Goal: Transaction & Acquisition: Purchase product/service

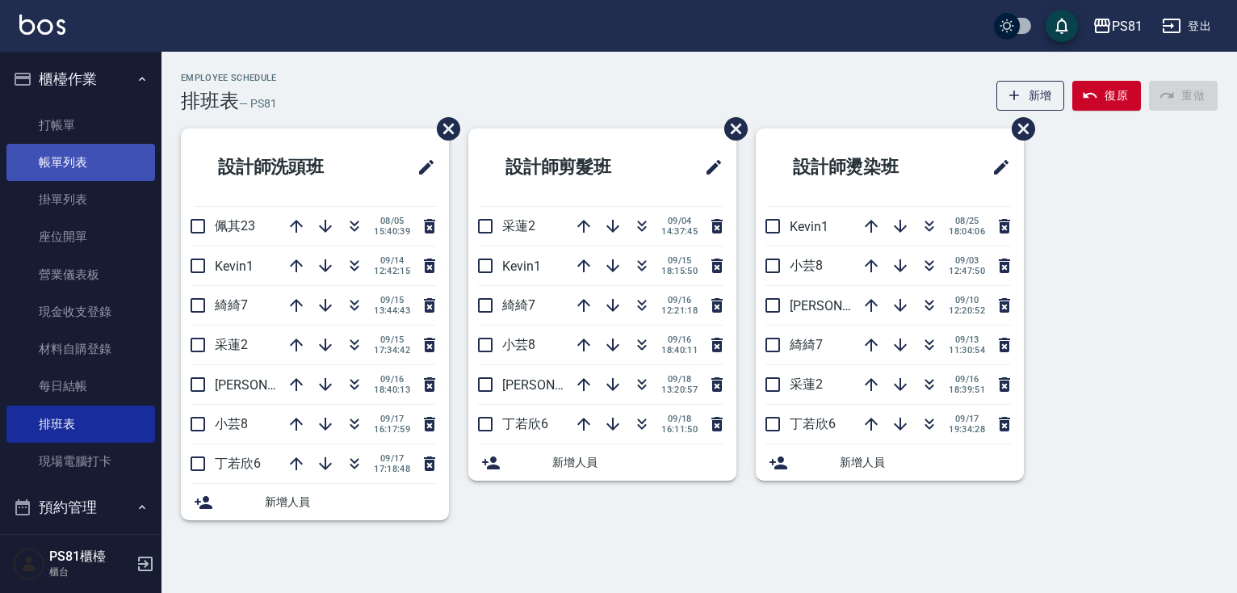
click at [84, 169] on link "帳單列表" at bounding box center [80, 162] width 149 height 37
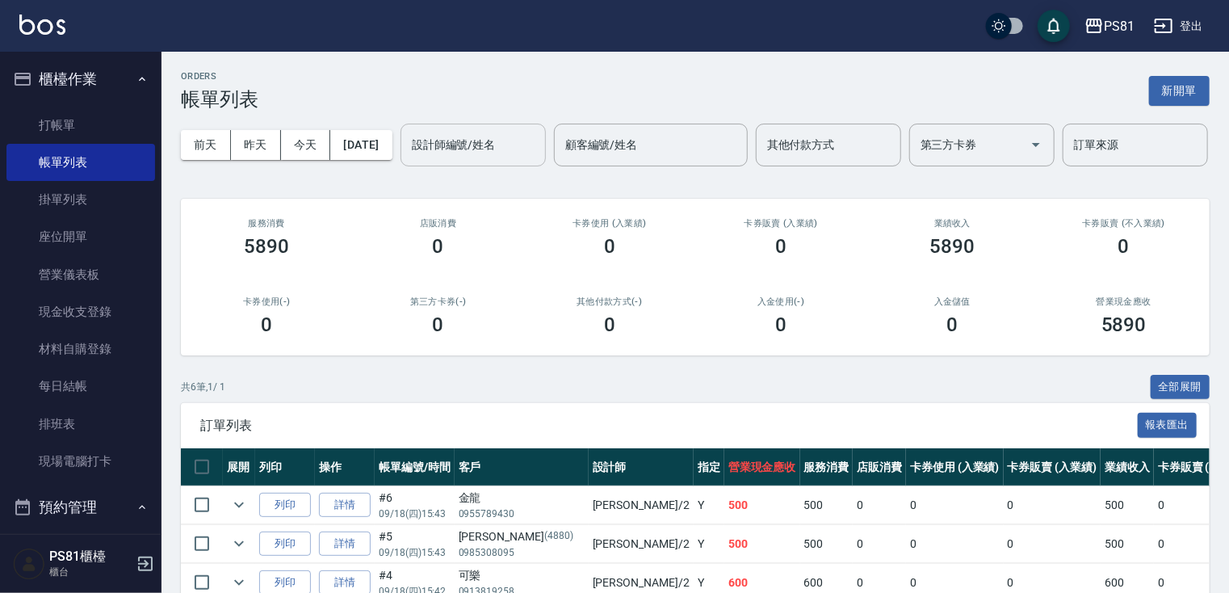
click at [408, 159] on input "設計師編號/姓名" at bounding box center [473, 145] width 131 height 28
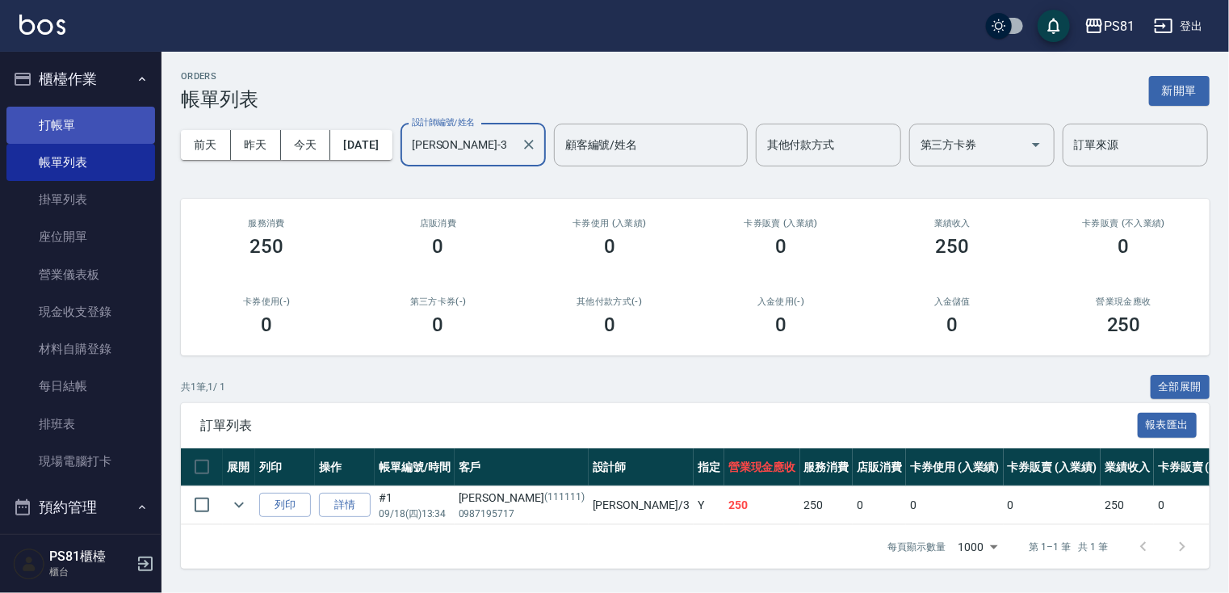
type input "[PERSON_NAME]-3"
click at [84, 137] on link "打帳單" at bounding box center [80, 125] width 149 height 37
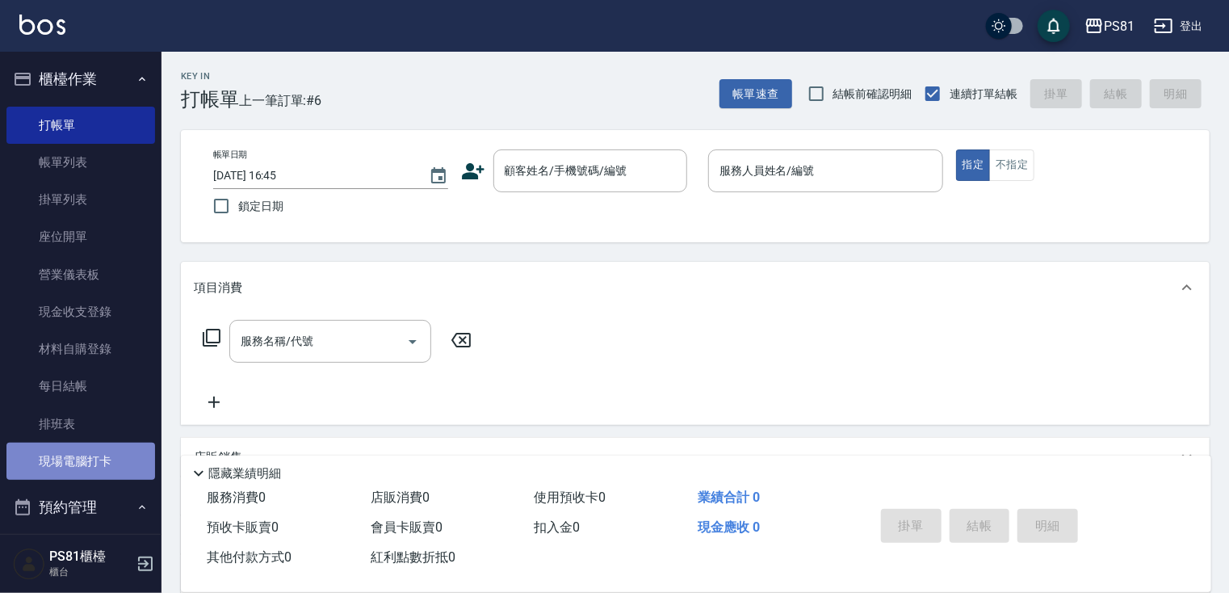
click at [124, 453] on link "現場電腦打卡" at bounding box center [80, 461] width 149 height 37
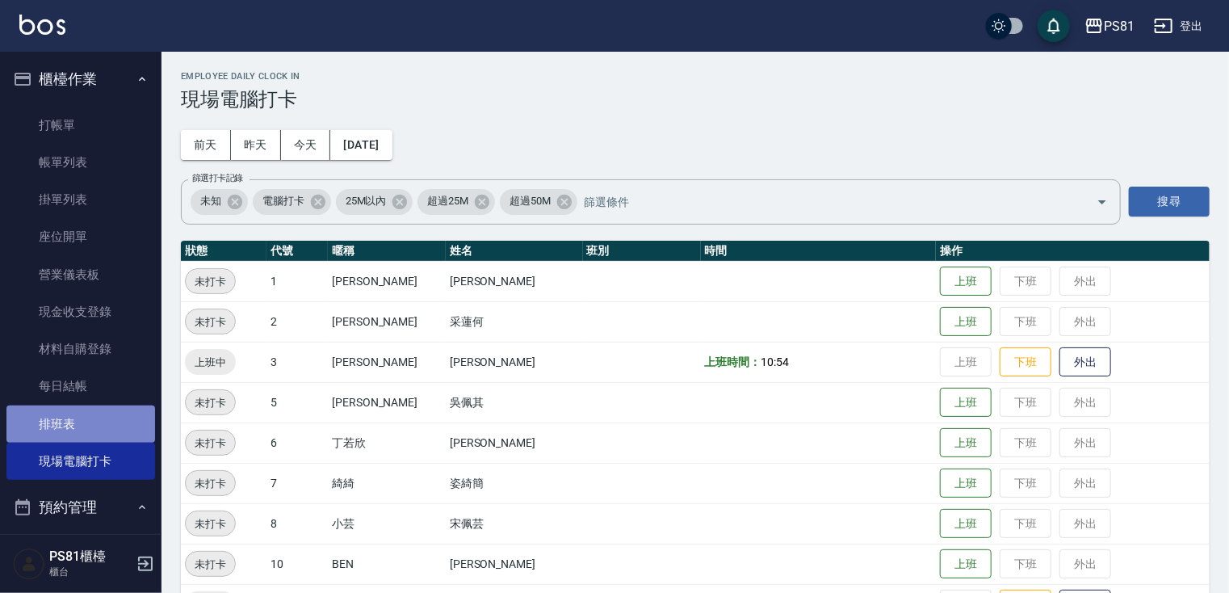
click at [113, 421] on link "排班表" at bounding box center [80, 423] width 149 height 37
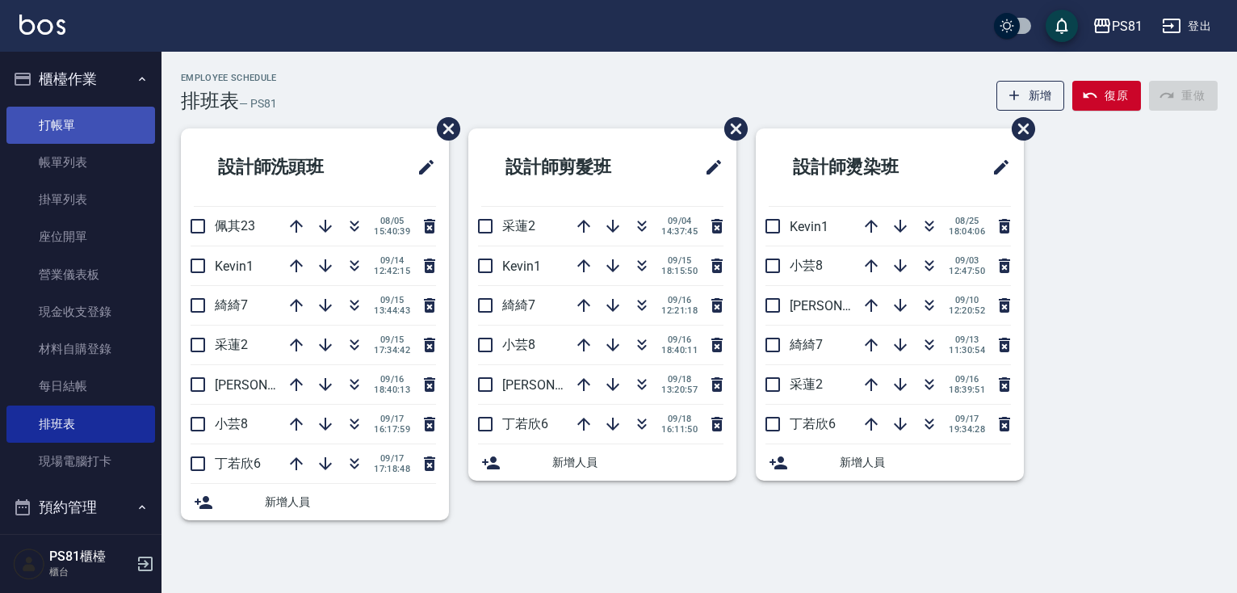
click at [49, 120] on link "打帳單" at bounding box center [80, 125] width 149 height 37
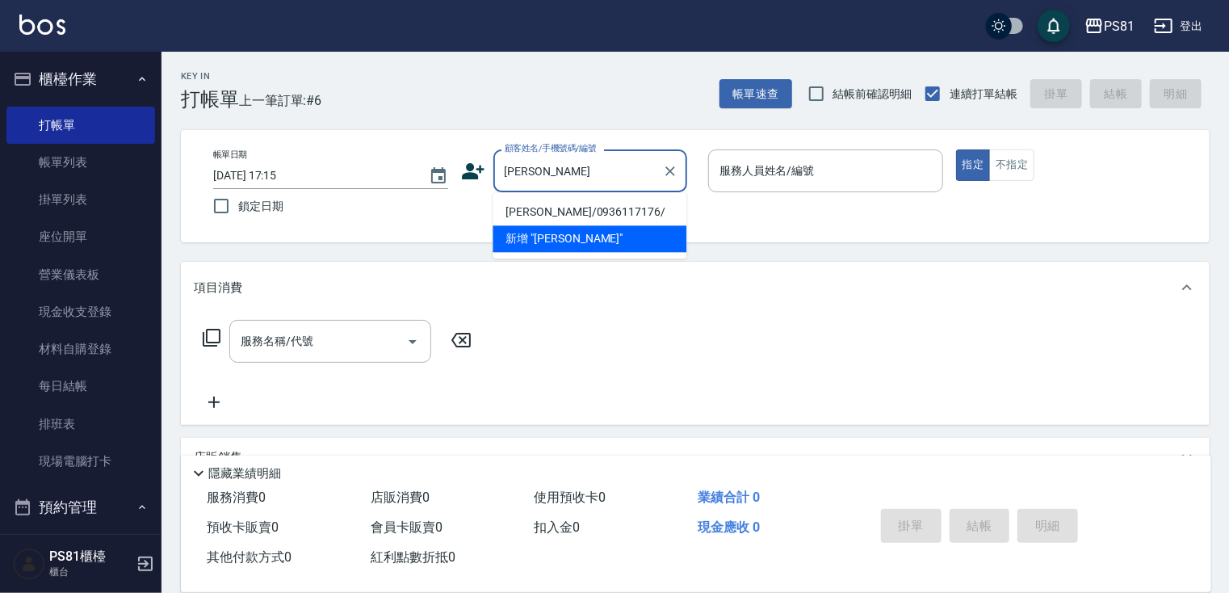
click at [572, 208] on ul "[PERSON_NAME]/0936117176/ 新增 "[PERSON_NAME]"" at bounding box center [590, 225] width 194 height 66
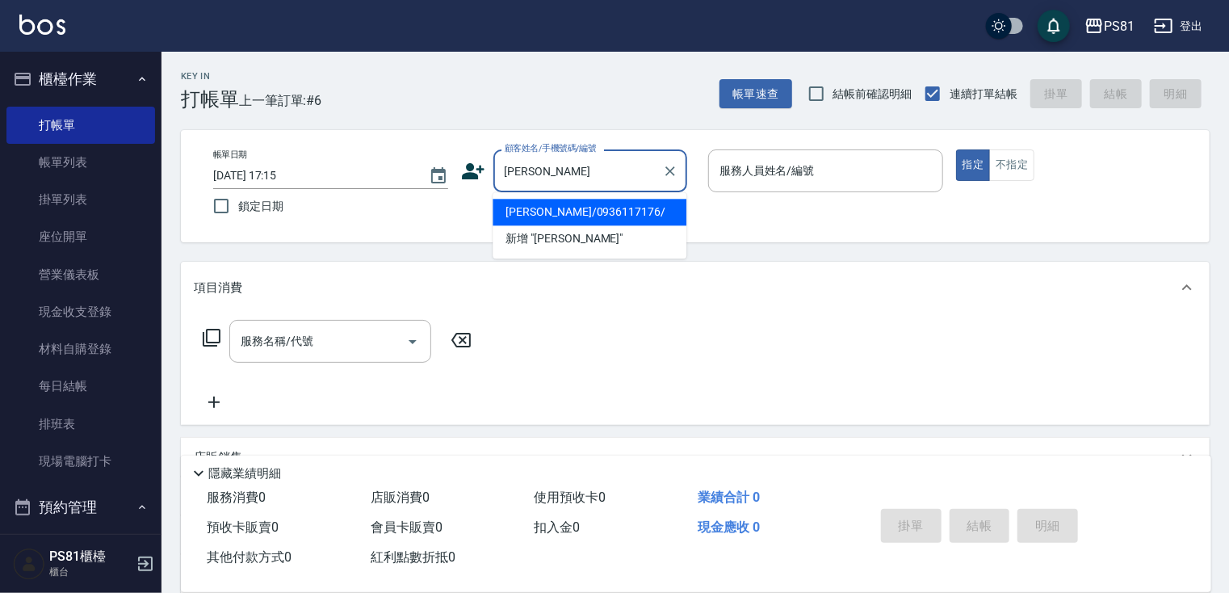
click at [572, 212] on li "[PERSON_NAME]/0936117176/" at bounding box center [590, 212] width 194 height 27
type input "[PERSON_NAME]/0936117176/"
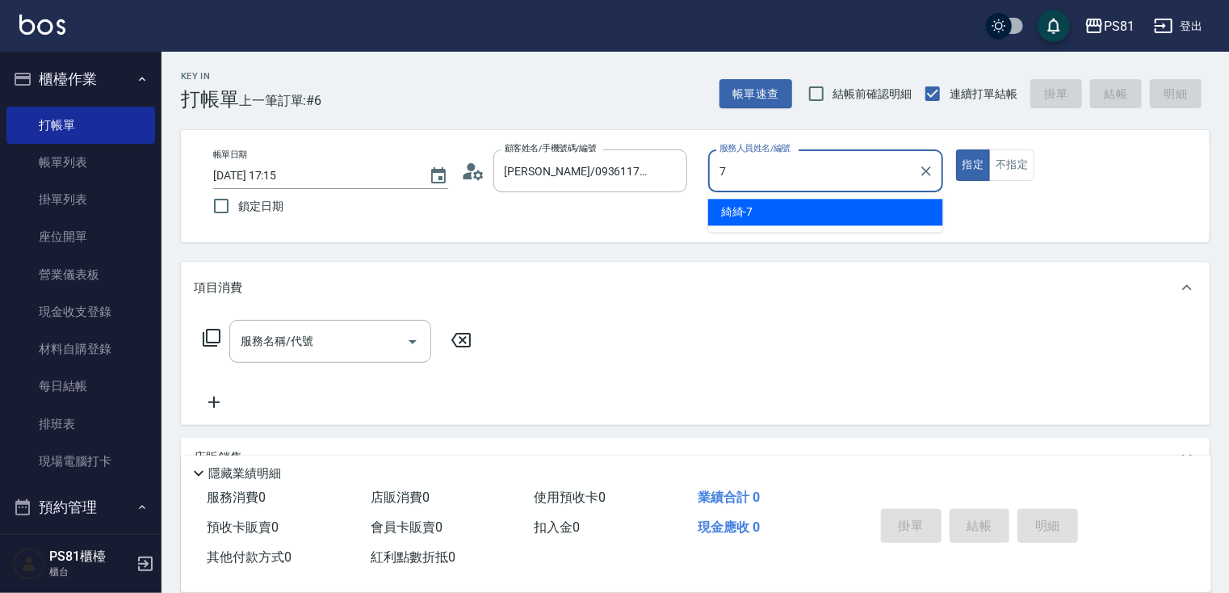
drag, startPoint x: 750, startPoint y: 216, endPoint x: 494, endPoint y: 256, distance: 258.3
click at [749, 216] on span "綺綺 -7" at bounding box center [737, 212] width 32 height 17
type input "綺綺-7"
click at [320, 334] on input "服務名稱/代號" at bounding box center [318, 341] width 163 height 28
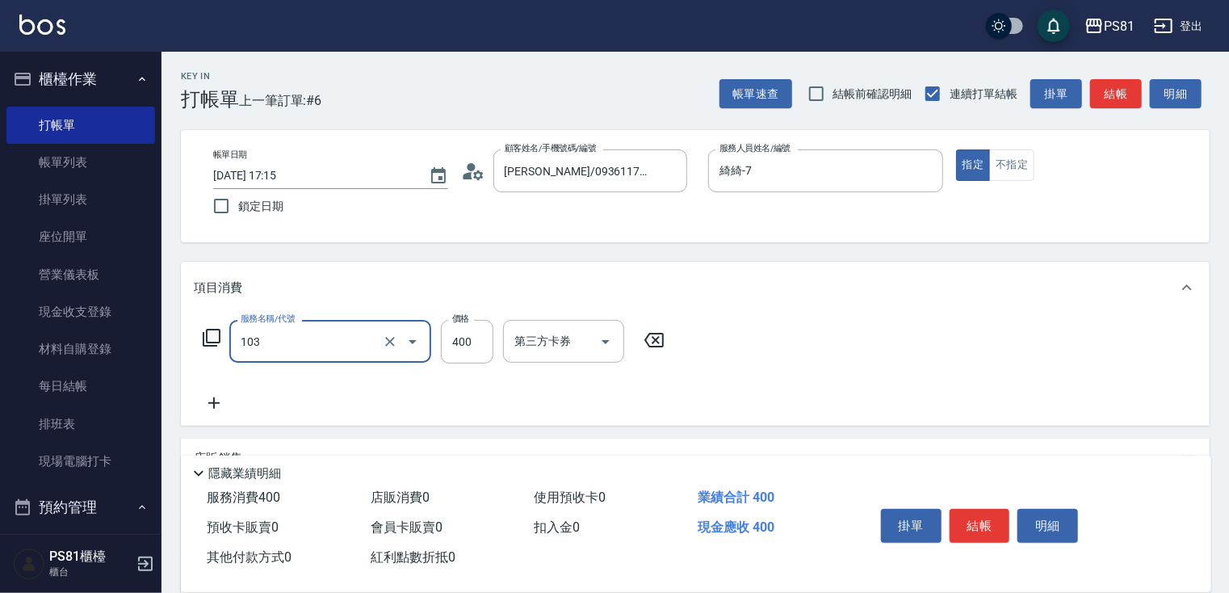
type input "C級洗剪400(103)"
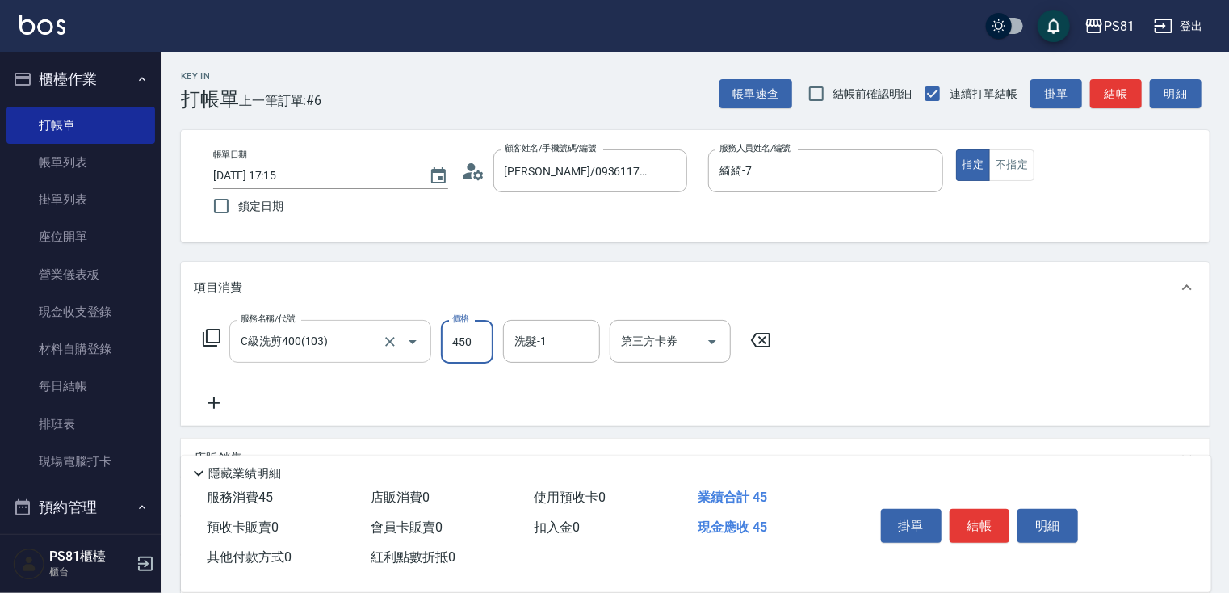
type input "450"
click at [536, 374] on div "涵文 -22" at bounding box center [551, 383] width 97 height 27
type input "涵文-22"
click at [961, 515] on button "結帳" at bounding box center [980, 526] width 61 height 34
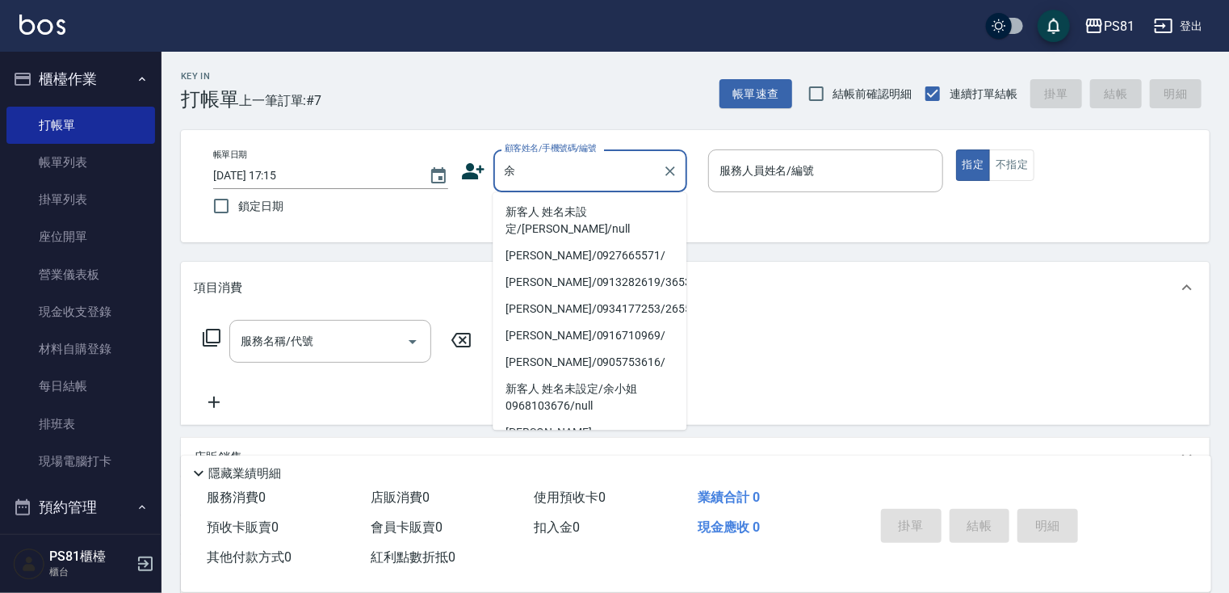
click at [615, 217] on li "新客人 姓名未設定/[PERSON_NAME]/null" at bounding box center [590, 221] width 194 height 44
type input "新客人 姓名未設定/[PERSON_NAME]/null"
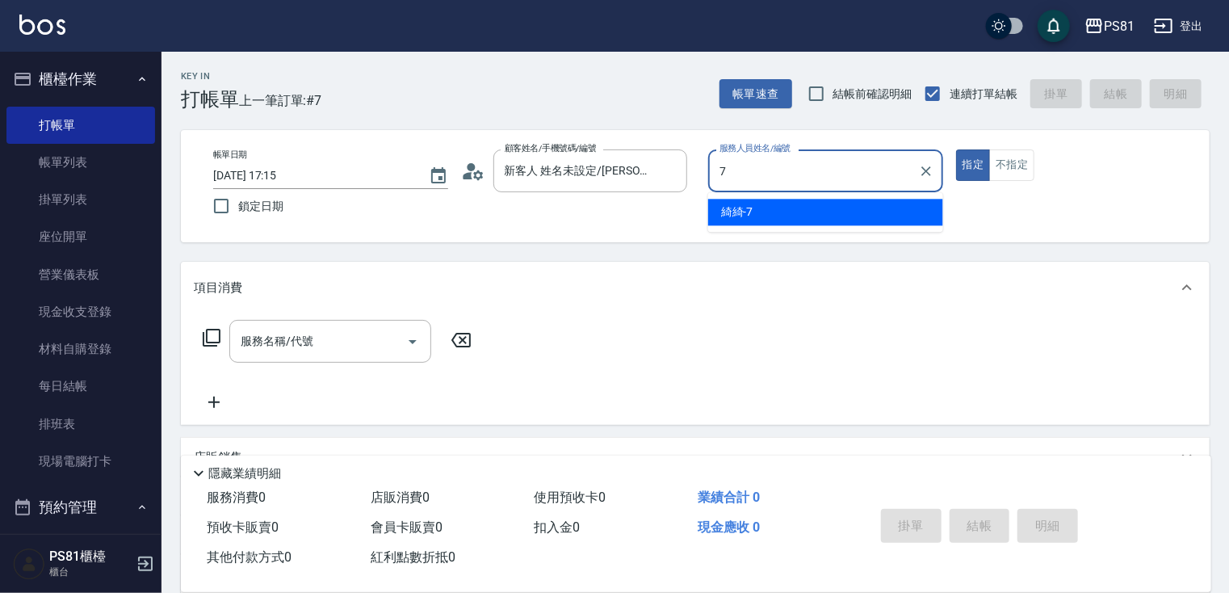
click at [751, 201] on div "綺綺 -7" at bounding box center [825, 212] width 235 height 27
type input "綺綺-7"
click at [333, 353] on input "服務名稱/代號" at bounding box center [318, 341] width 163 height 28
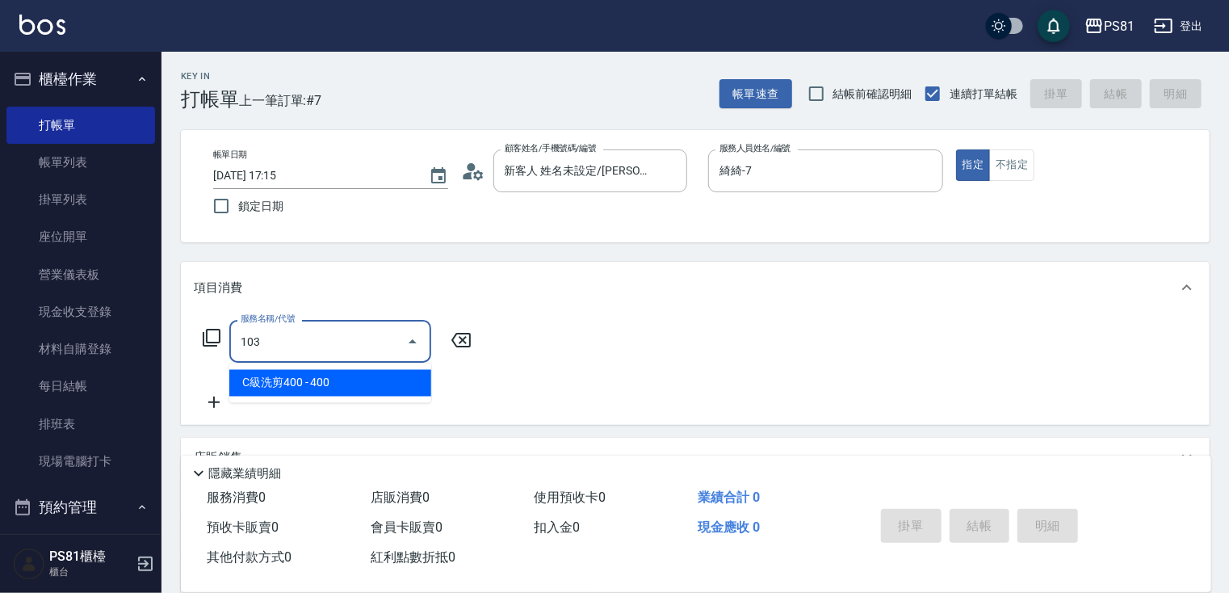
type input "C級洗剪400(103)"
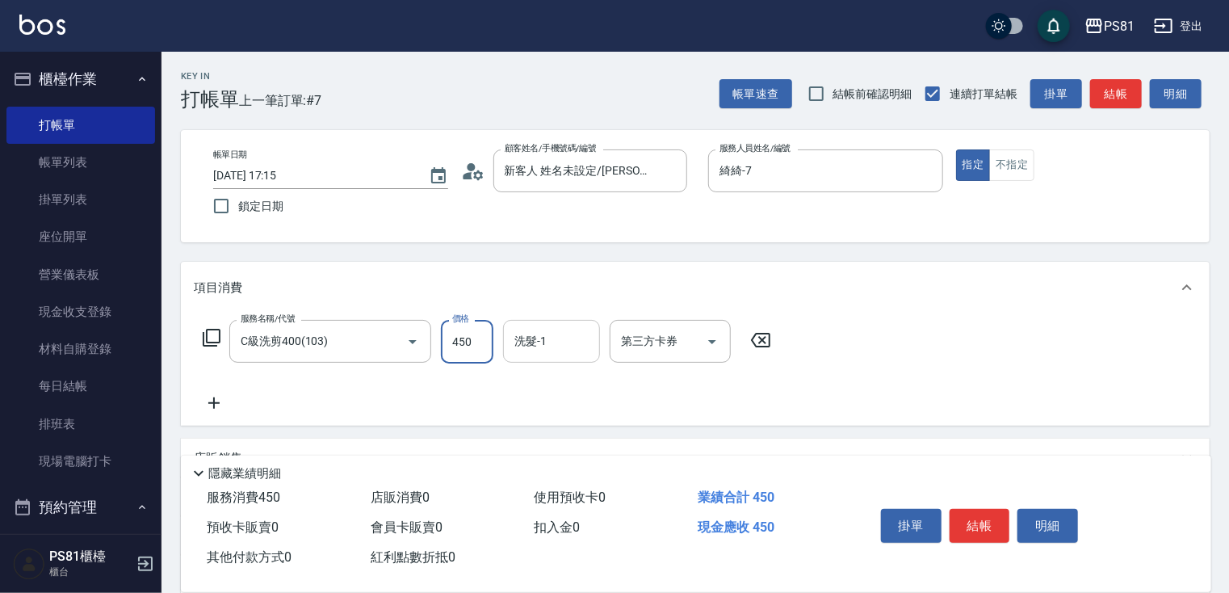
type input "450"
click at [582, 347] on input "洗髮-1" at bounding box center [551, 341] width 82 height 28
click at [564, 381] on div "涵文 -22" at bounding box center [551, 383] width 97 height 27
type input "涵文-22"
click at [979, 518] on button "結帳" at bounding box center [980, 526] width 61 height 34
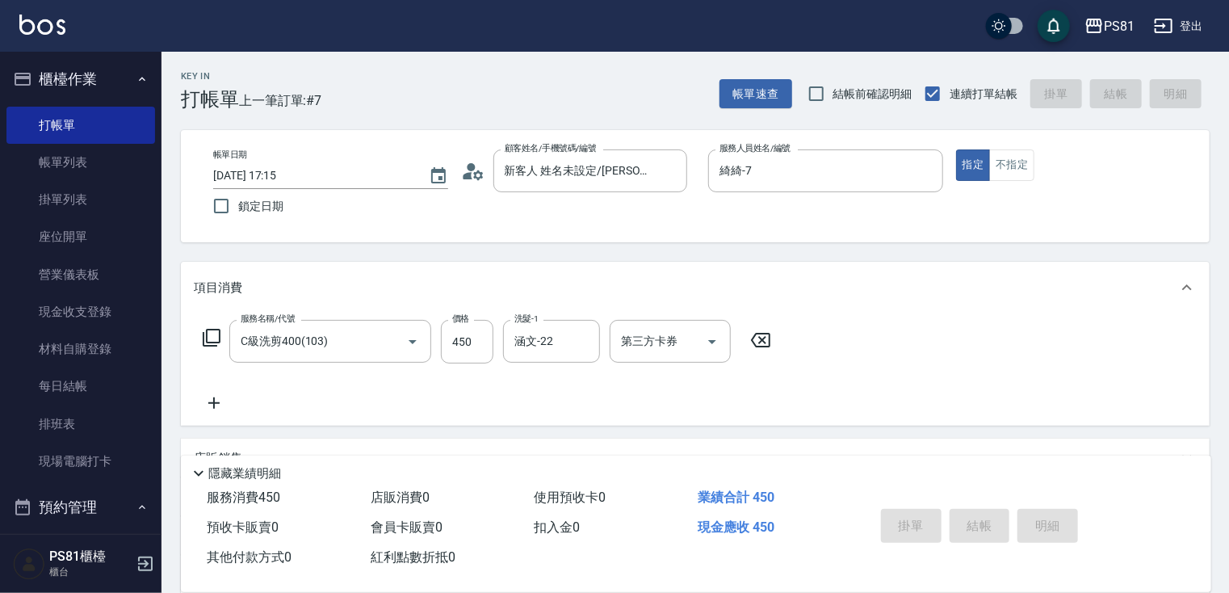
type input "[DATE] 17:16"
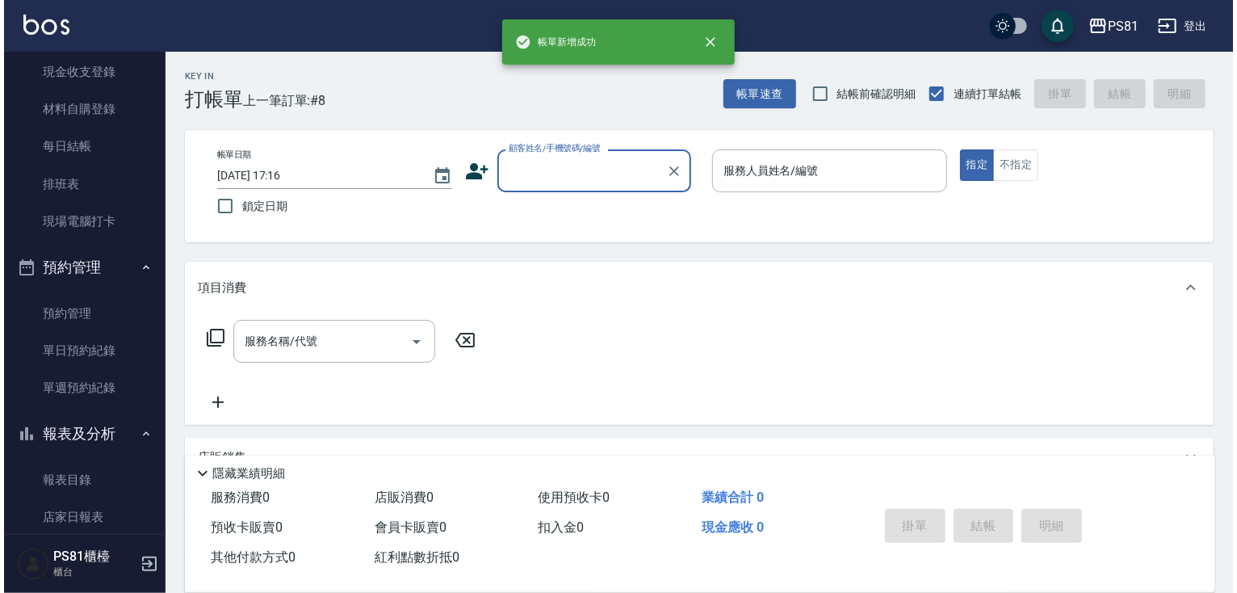
scroll to position [404, 0]
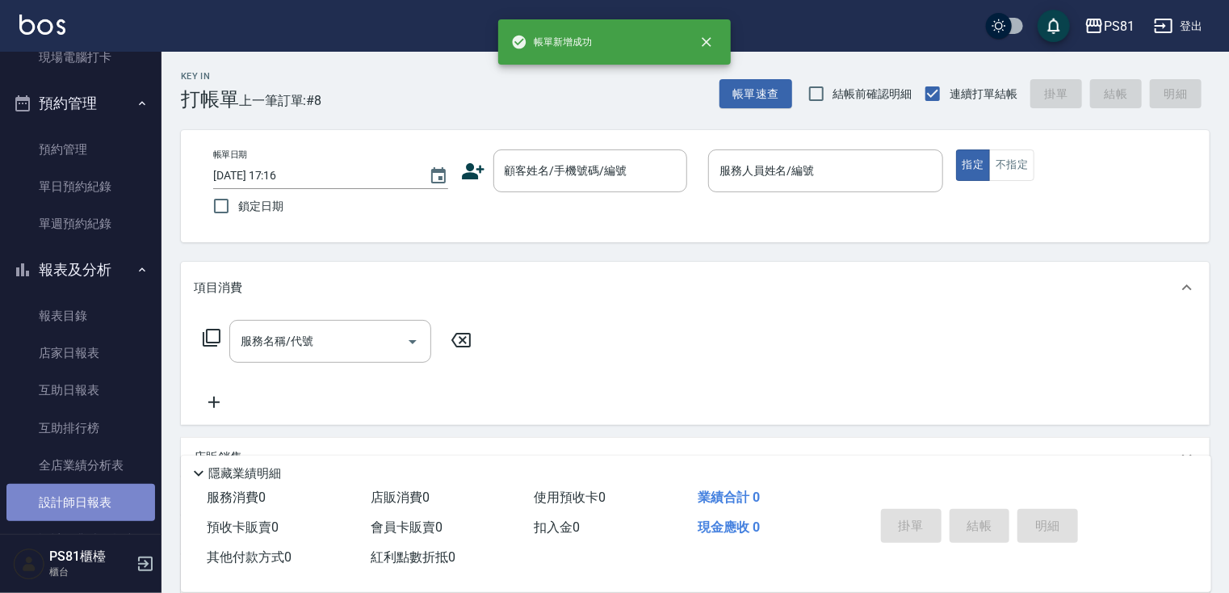
click at [132, 489] on link "設計師日報表" at bounding box center [80, 502] width 149 height 37
